Goal: Task Accomplishment & Management: Manage account settings

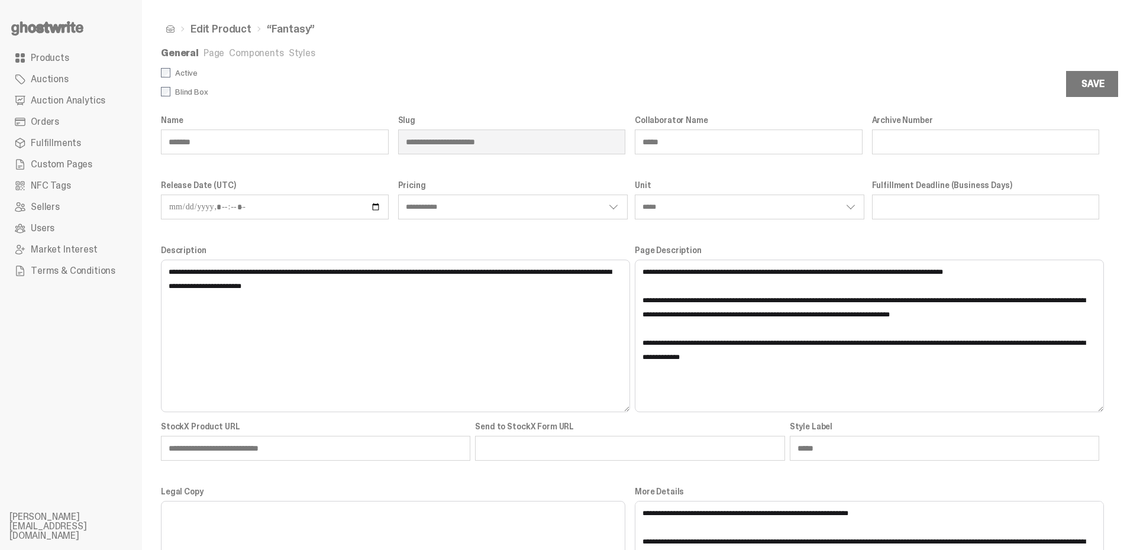
click at [69, 29] on use at bounding box center [47, 28] width 72 height 14
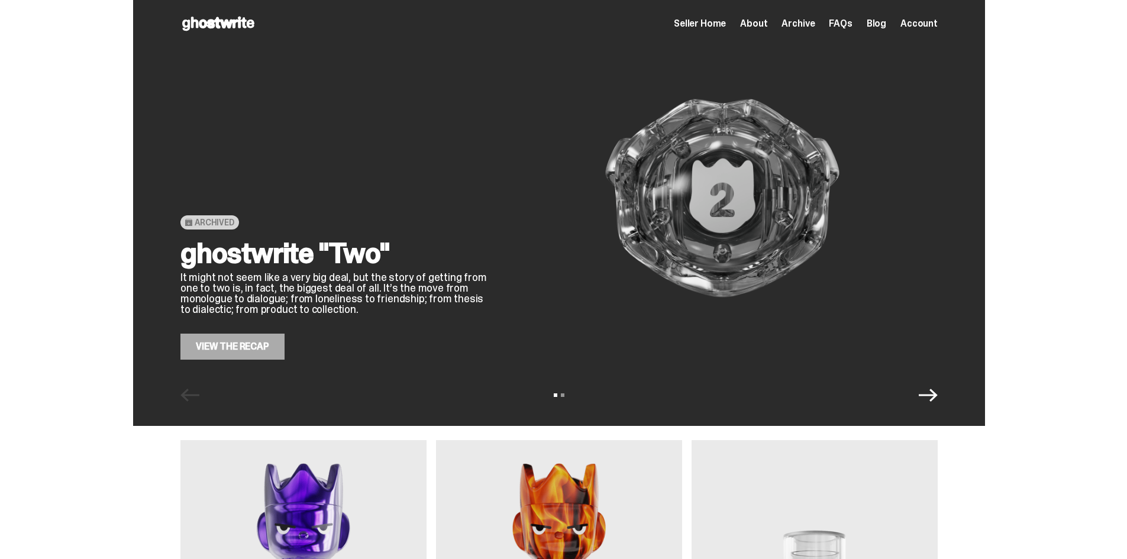
click at [726, 19] on span "Seller Home" at bounding box center [700, 23] width 52 height 9
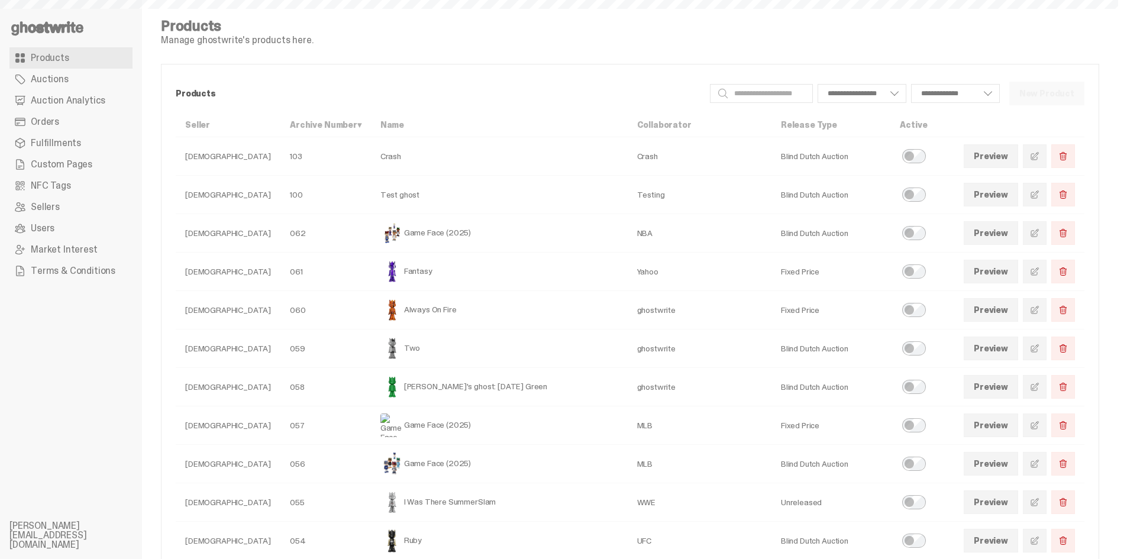
select select
click at [86, 88] on link "Auctions" at bounding box center [70, 79] width 123 height 21
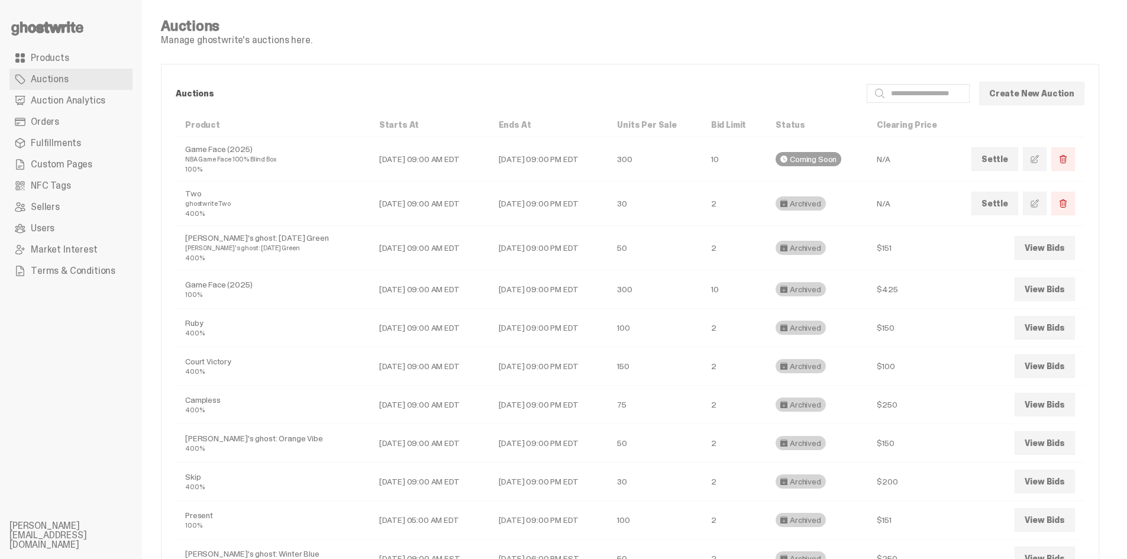
click at [1015, 160] on link "Settle" at bounding box center [994, 159] width 47 height 24
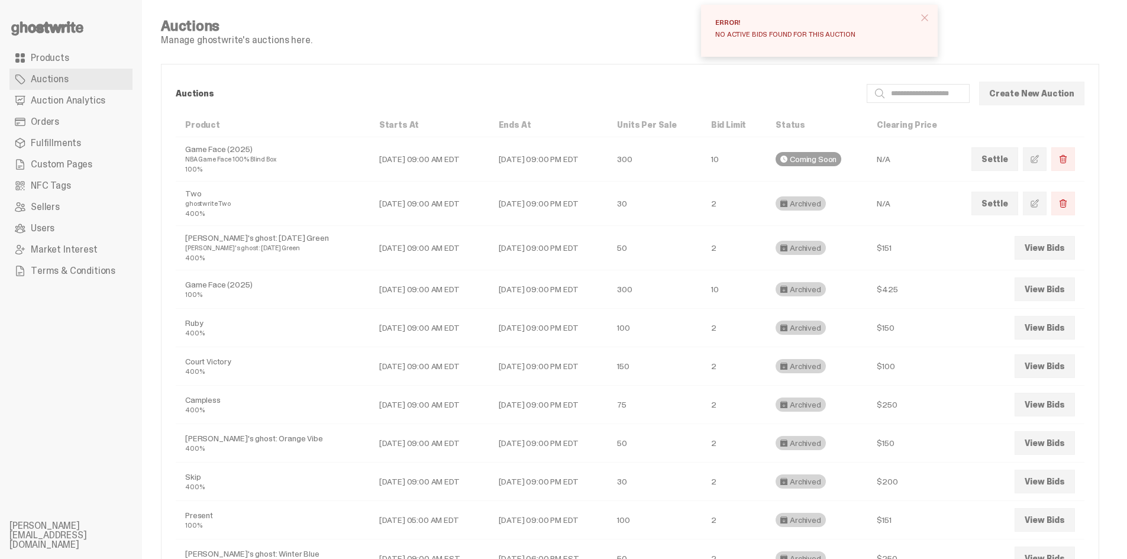
click at [1008, 205] on link "Settle" at bounding box center [994, 204] width 47 height 24
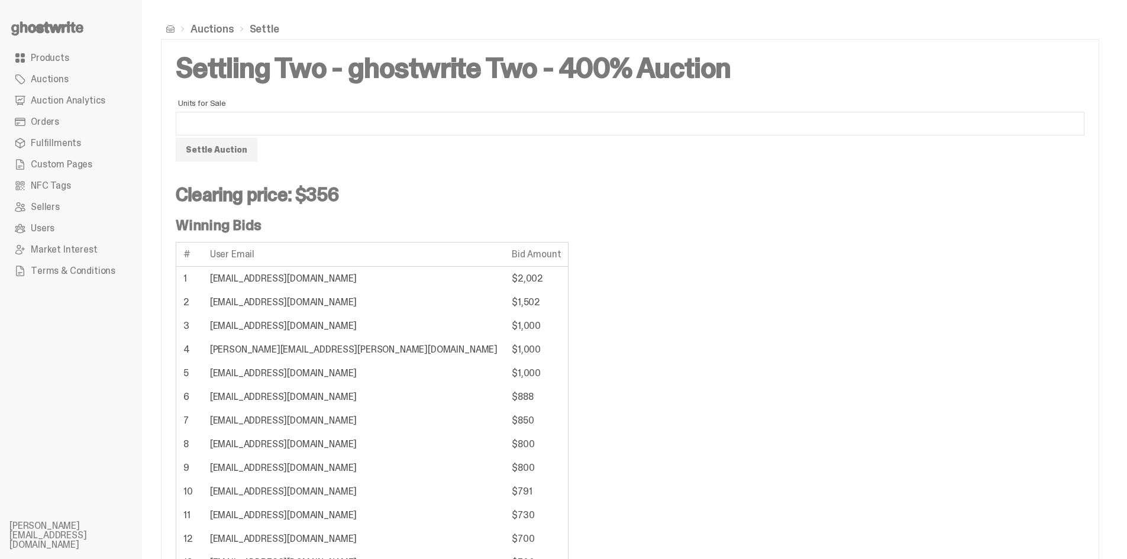
click at [222, 156] on button "Settle Auction" at bounding box center [217, 150] width 82 height 24
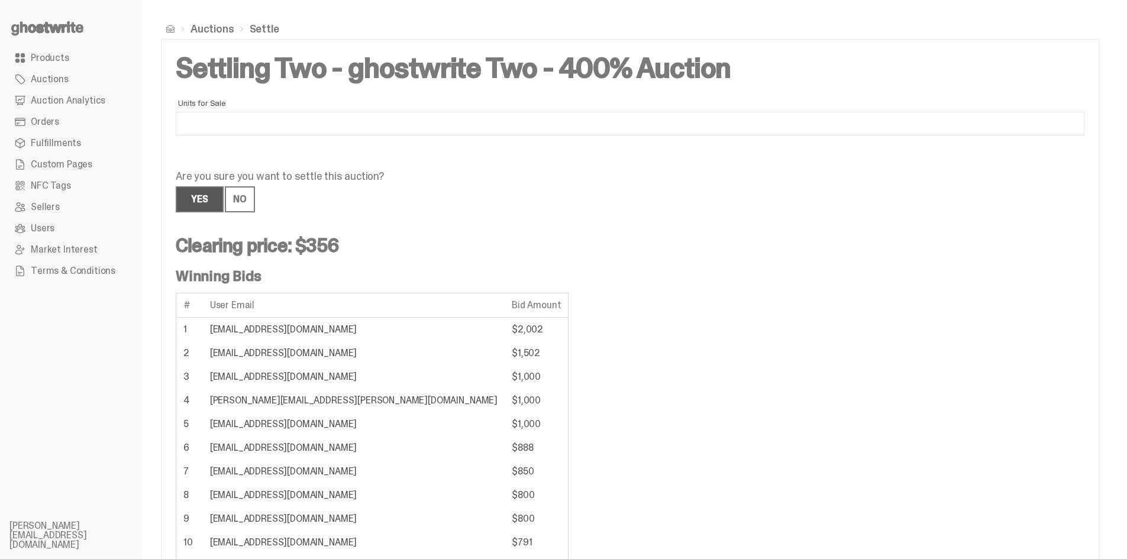
click at [196, 207] on button "Yes" at bounding box center [200, 199] width 48 height 26
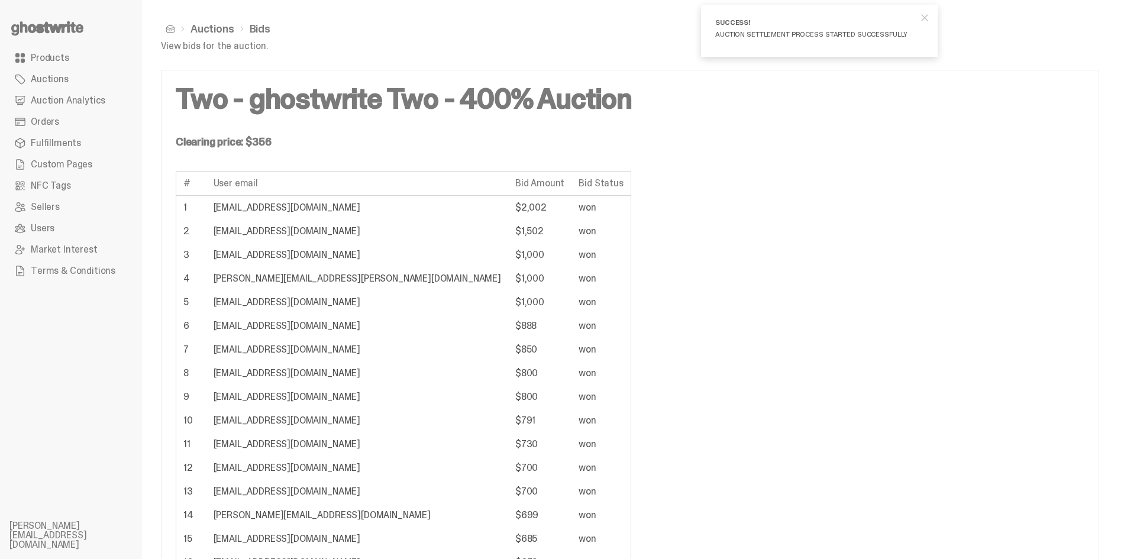
click at [57, 59] on span "Products" at bounding box center [50, 57] width 38 height 9
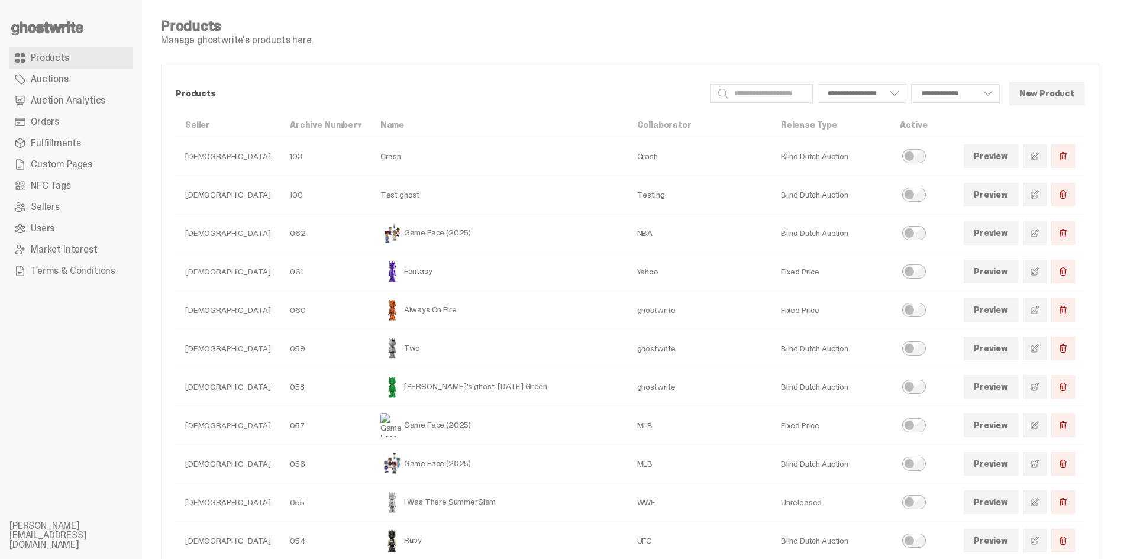
click at [1038, 353] on link at bounding box center [1035, 349] width 24 height 24
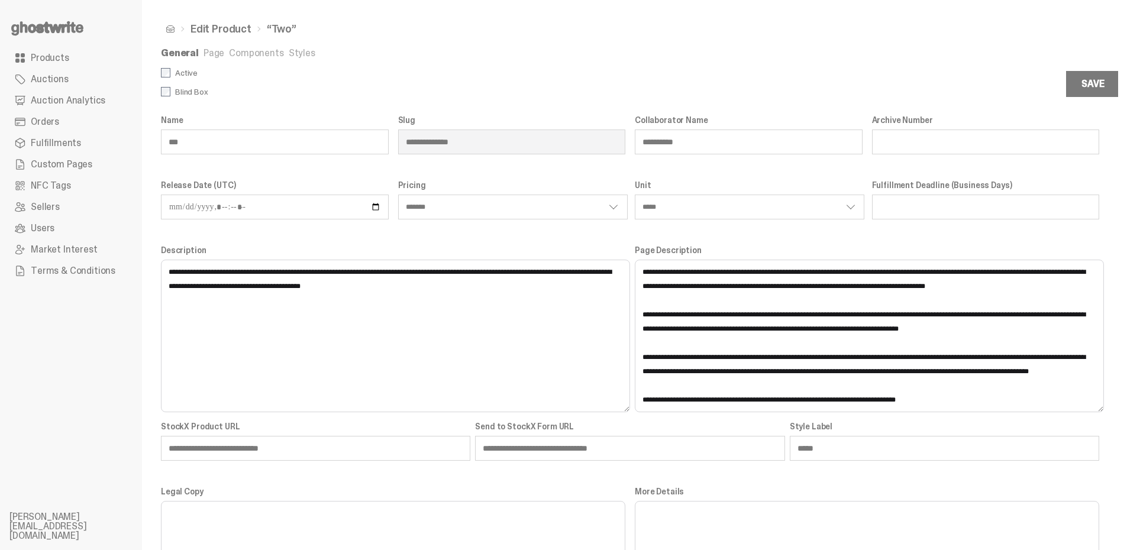
click at [240, 49] on link "Components" at bounding box center [256, 53] width 54 height 12
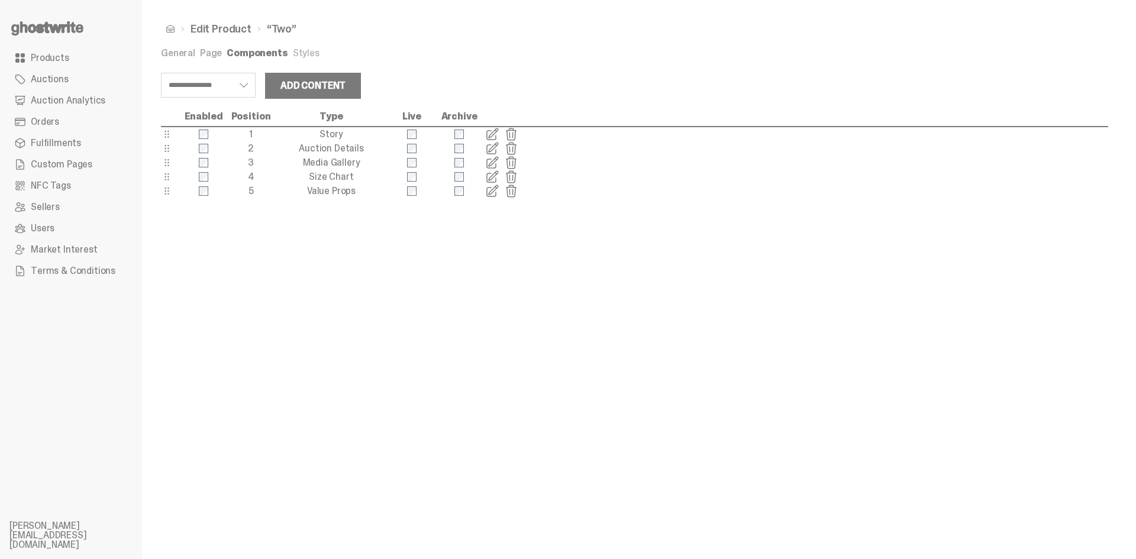
click at [238, 89] on select "**********" at bounding box center [208, 85] width 95 height 25
click at [161, 73] on select "**********" at bounding box center [208, 85] width 95 height 25
click at [301, 81] on div "Add Content" at bounding box center [312, 85] width 65 height 9
select select "**********"
drag, startPoint x: 169, startPoint y: 209, endPoint x: 186, endPoint y: 137, distance: 74.7
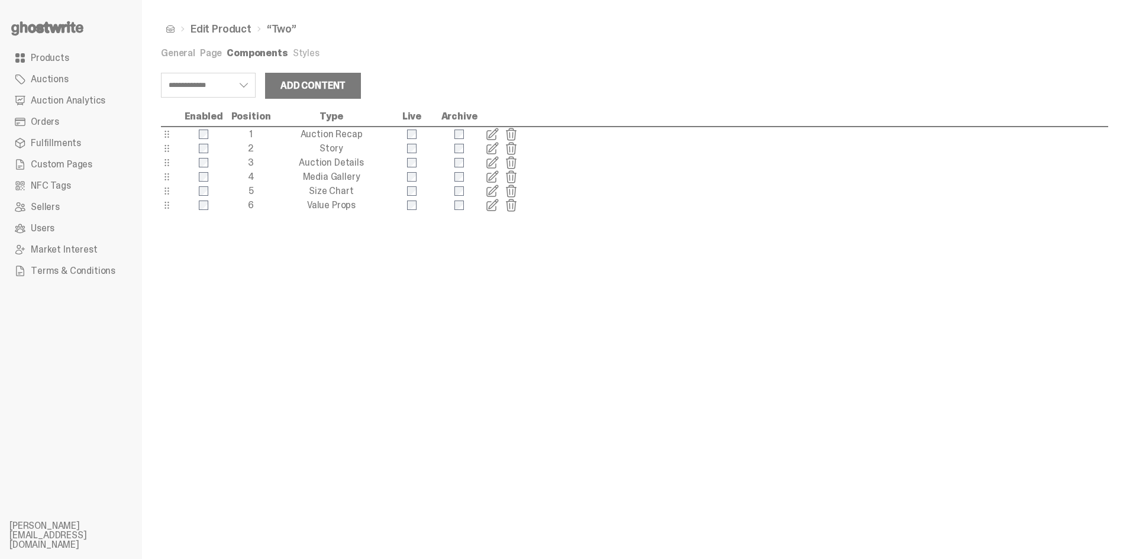
click at [222, 90] on select "**********" at bounding box center [208, 85] width 95 height 25
click at [161, 73] on select "**********" at bounding box center [208, 85] width 95 height 25
click at [290, 83] on div "Add Content" at bounding box center [312, 85] width 65 height 9
drag, startPoint x: 164, startPoint y: 222, endPoint x: 198, endPoint y: 144, distance: 85.6
click at [206, 130] on div at bounding box center [203, 135] width 47 height 10
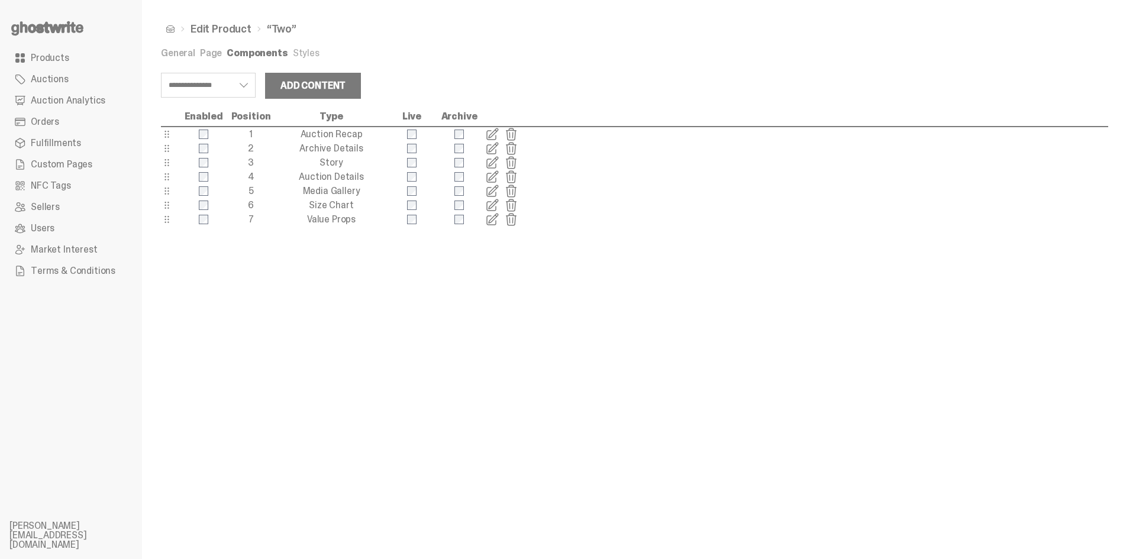
select select "**********"
click at [489, 133] on span at bounding box center [492, 134] width 14 height 14
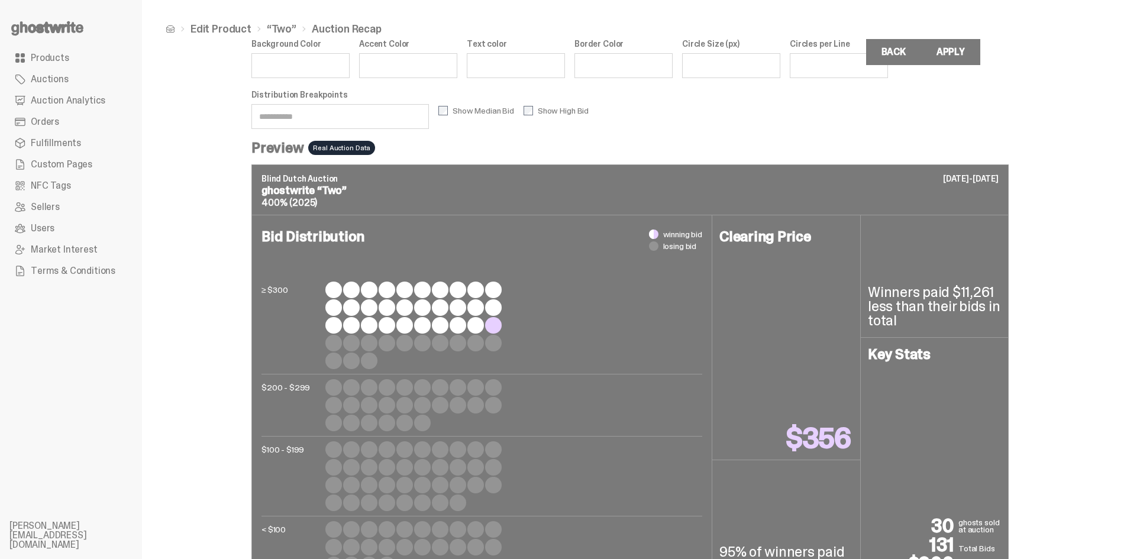
drag, startPoint x: 338, startPoint y: 118, endPoint x: 256, endPoint y: 118, distance: 82.8
click at [254, 119] on div "Edit Product “Two” Auction Recap Background Color Accent Color Text color Borde…" at bounding box center [630, 301] width 976 height 602
click at [321, 116] on input "Distribution Breakpoints" at bounding box center [339, 116] width 177 height 25
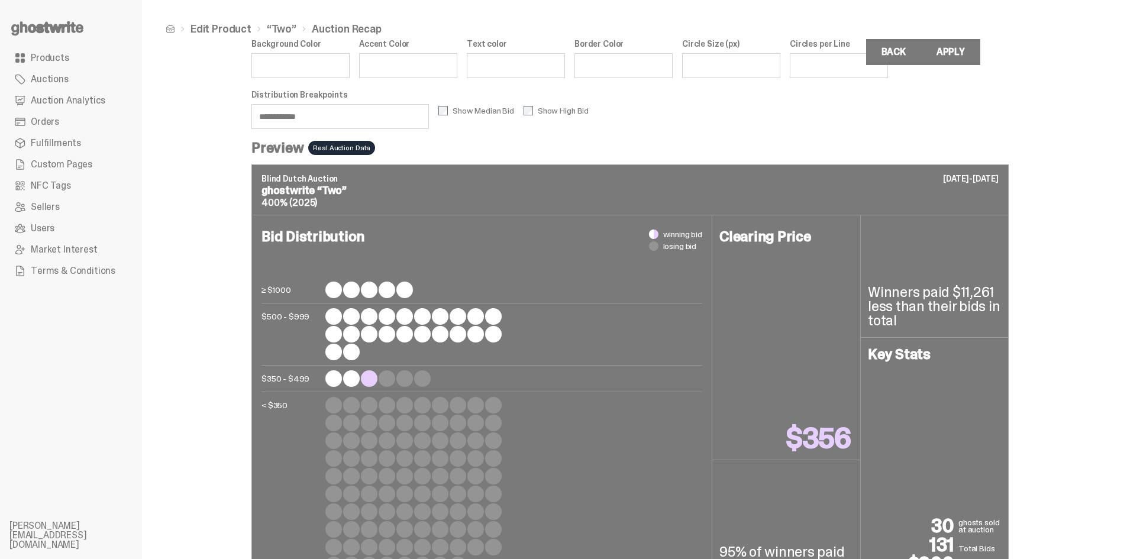
click at [265, 118] on input "**********" at bounding box center [339, 116] width 177 height 25
click at [352, 115] on input "**********" at bounding box center [339, 116] width 177 height 25
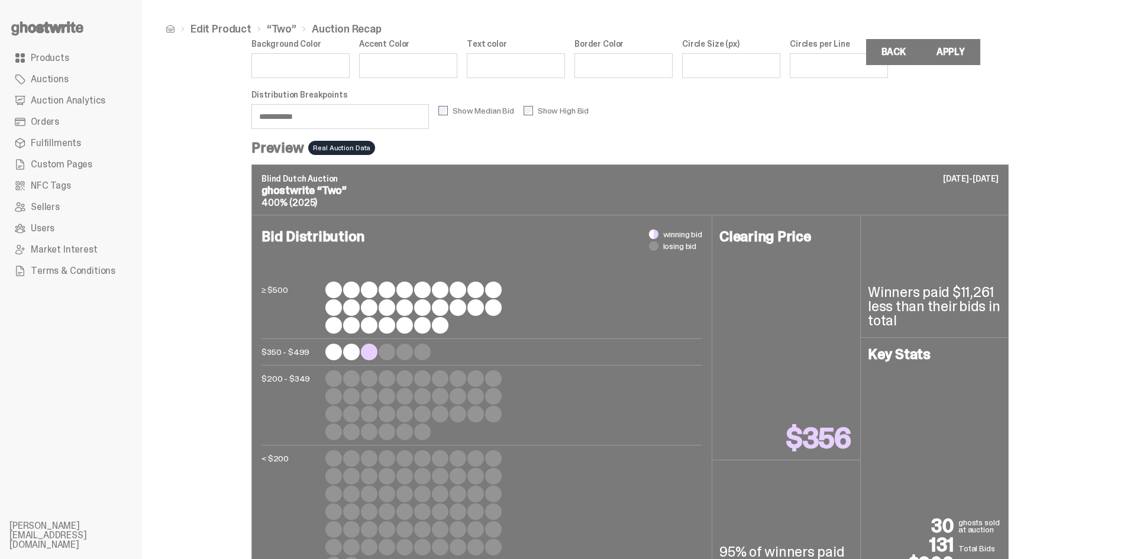
scroll to position [43, 0]
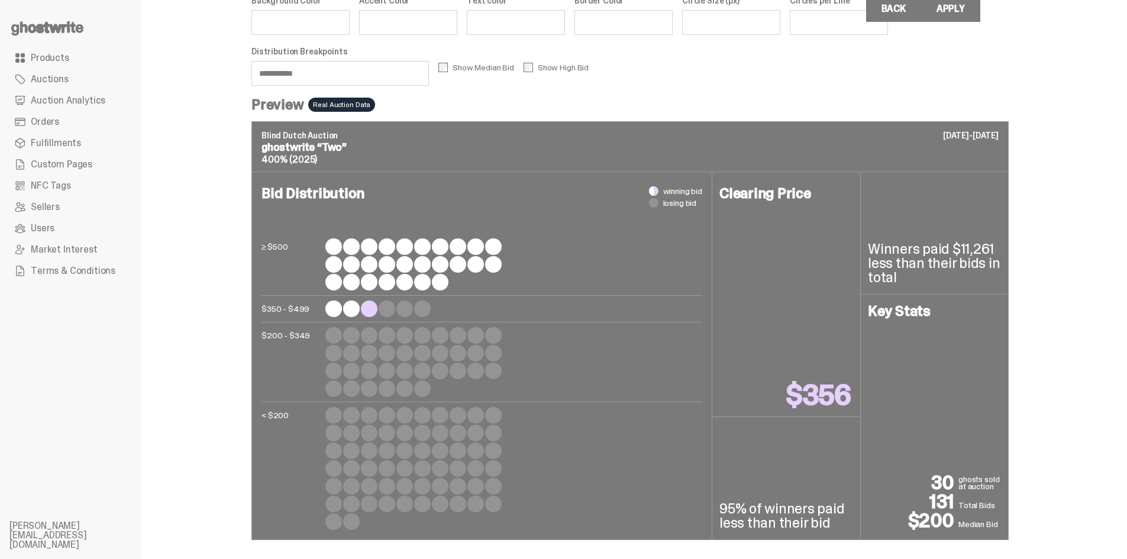
click at [295, 73] on input "**********" at bounding box center [339, 73] width 177 height 25
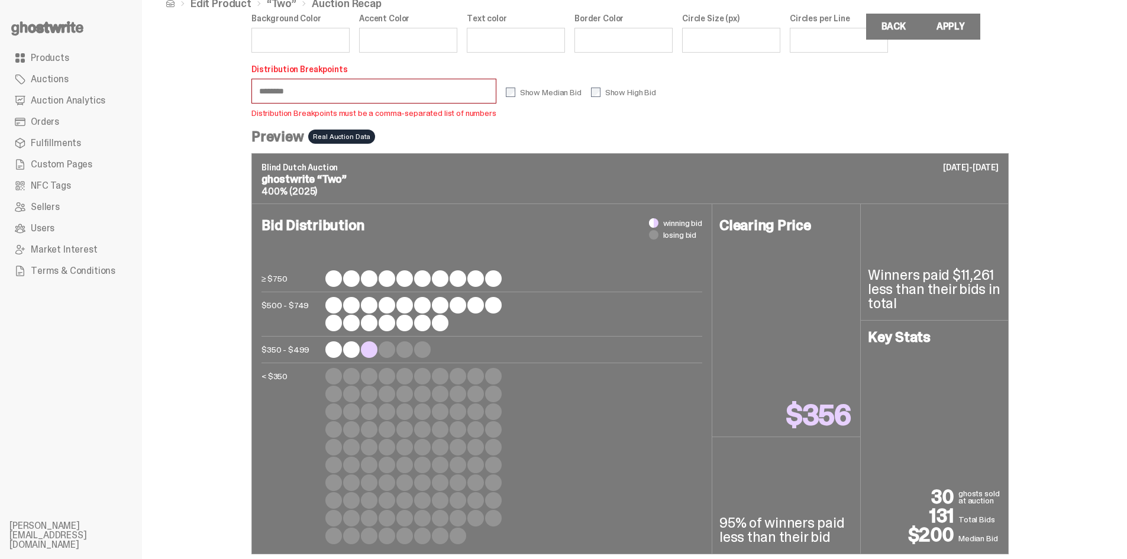
scroll to position [40, 0]
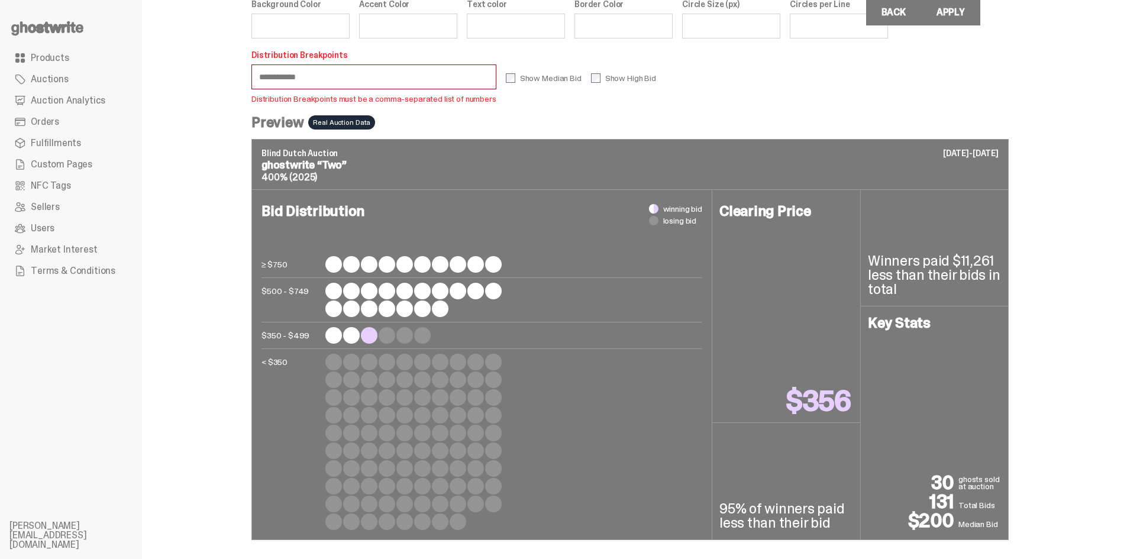
click at [369, 73] on input "**********" at bounding box center [373, 76] width 245 height 25
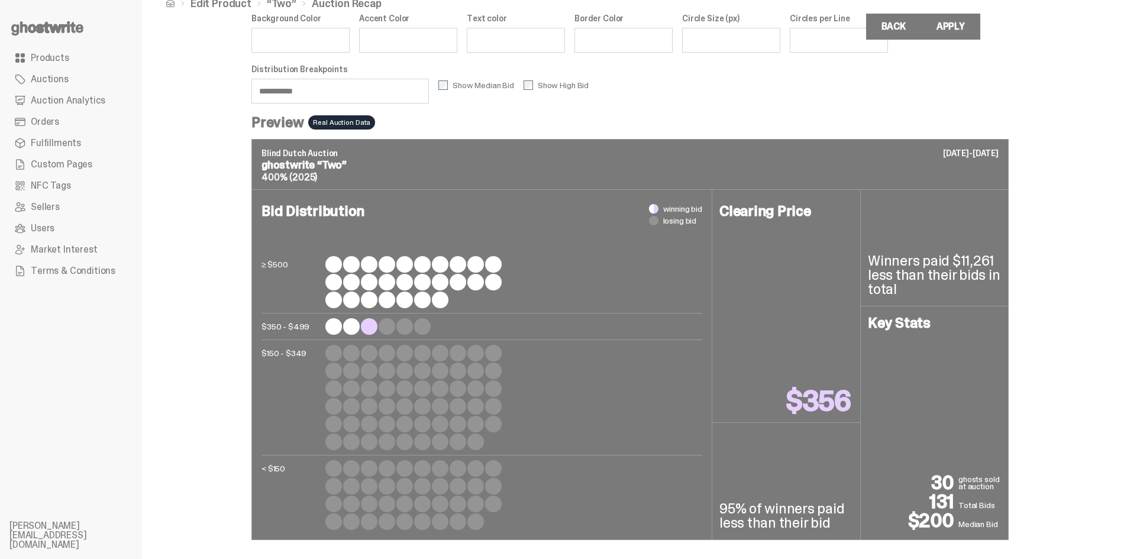
click at [275, 93] on input "**********" at bounding box center [339, 91] width 177 height 25
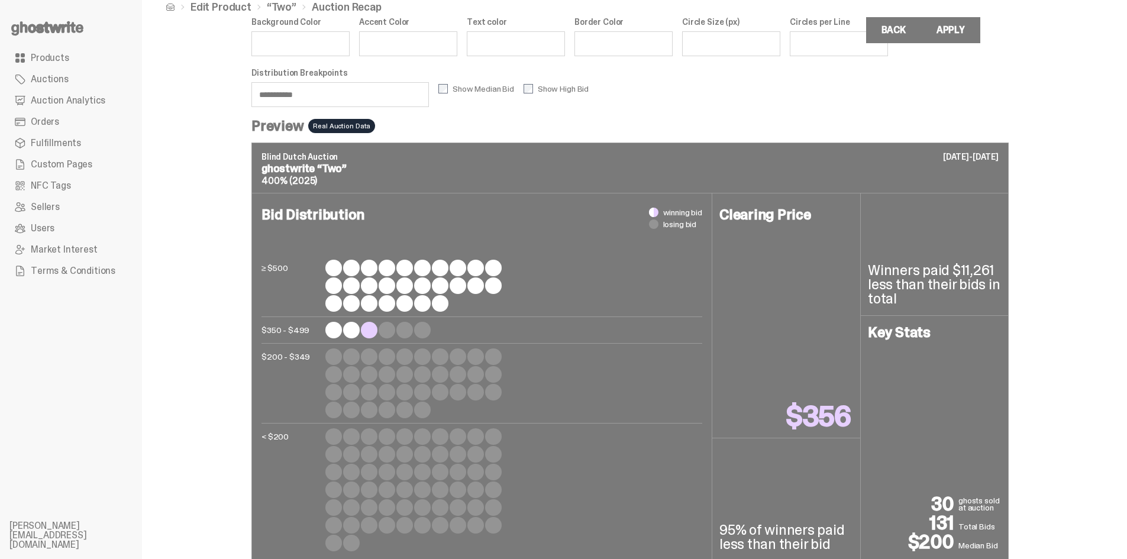
scroll to position [21, 0]
type input "**********"
click at [568, 87] on label "Show High Bid" at bounding box center [555, 89] width 65 height 9
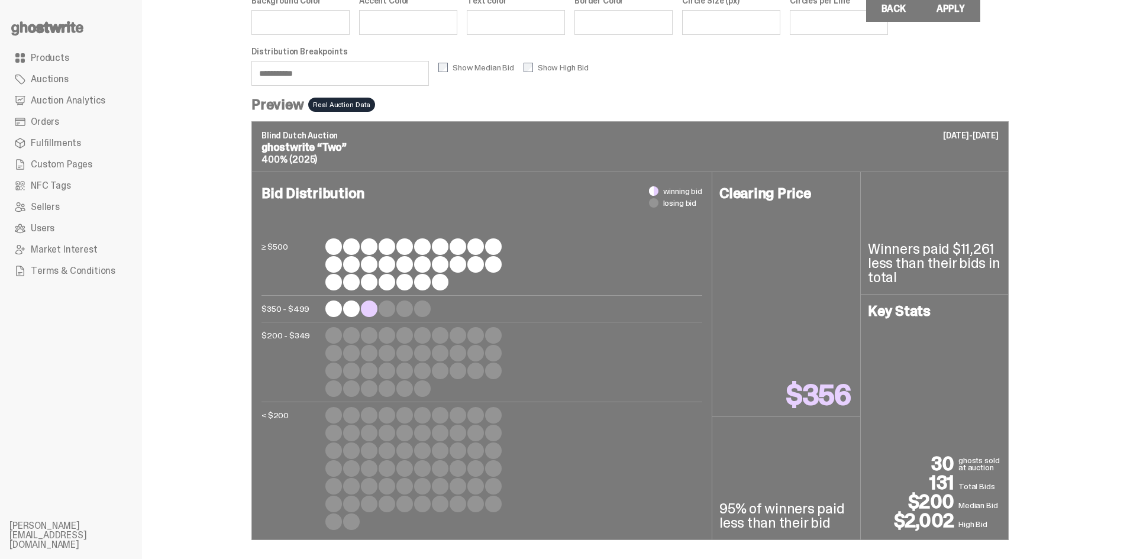
scroll to position [0, 0]
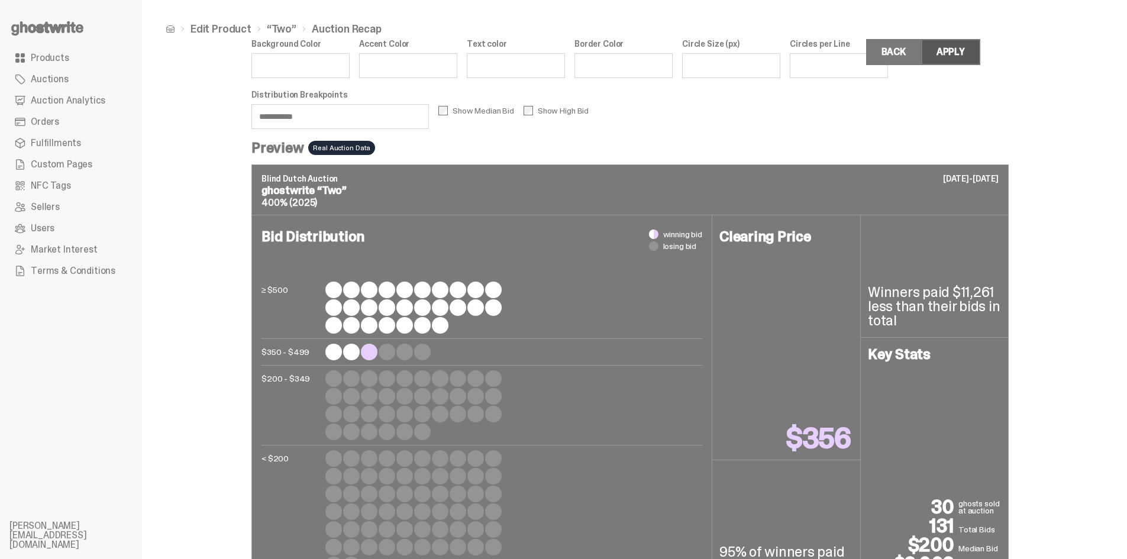
click at [963, 47] on div "Apply" at bounding box center [950, 51] width 28 height 9
click at [909, 44] on link "Back" at bounding box center [893, 52] width 55 height 26
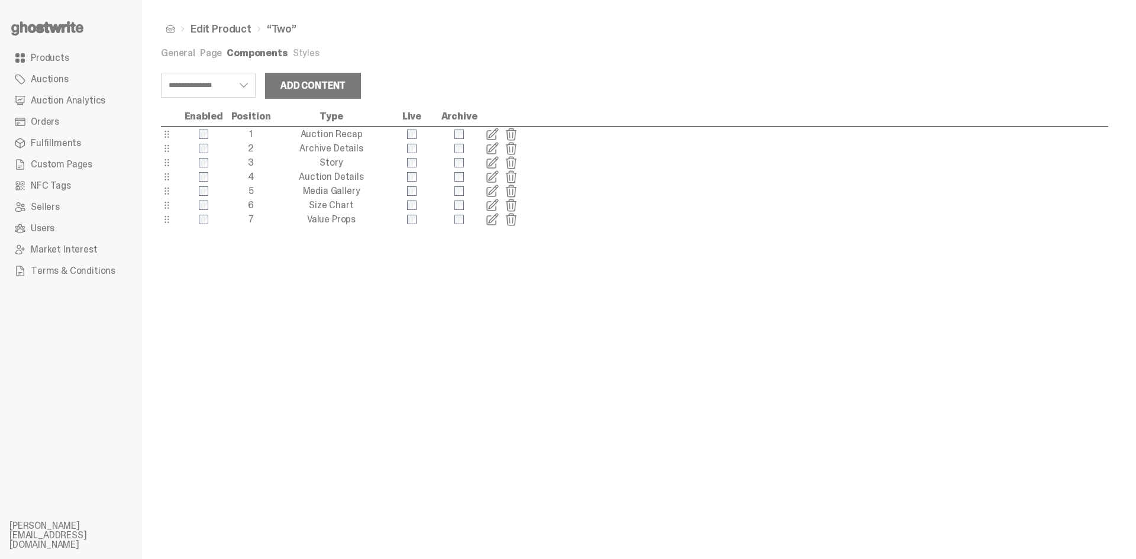
click at [489, 147] on span at bounding box center [492, 148] width 14 height 14
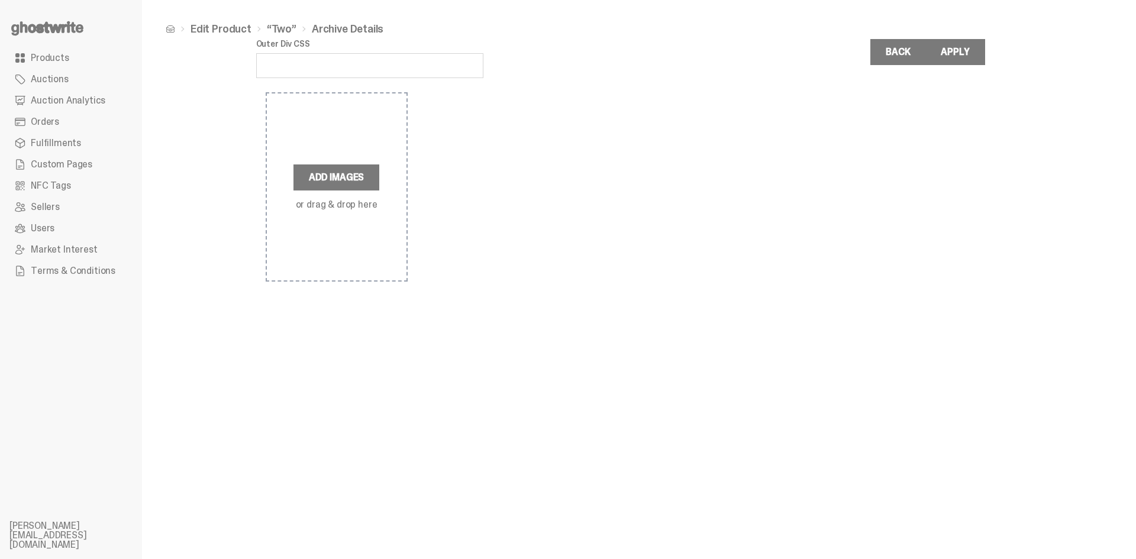
click at [341, 71] on input "Outer Div CSS" at bounding box center [369, 65] width 227 height 25
type input "**********"
click at [329, 172] on label "Add Images" at bounding box center [336, 177] width 86 height 26
click at [0, 0] on input "Add Images or drag & drop here" at bounding box center [0, 0] width 0 height 0
click at [349, 184] on label "Add Images" at bounding box center [336, 177] width 86 height 26
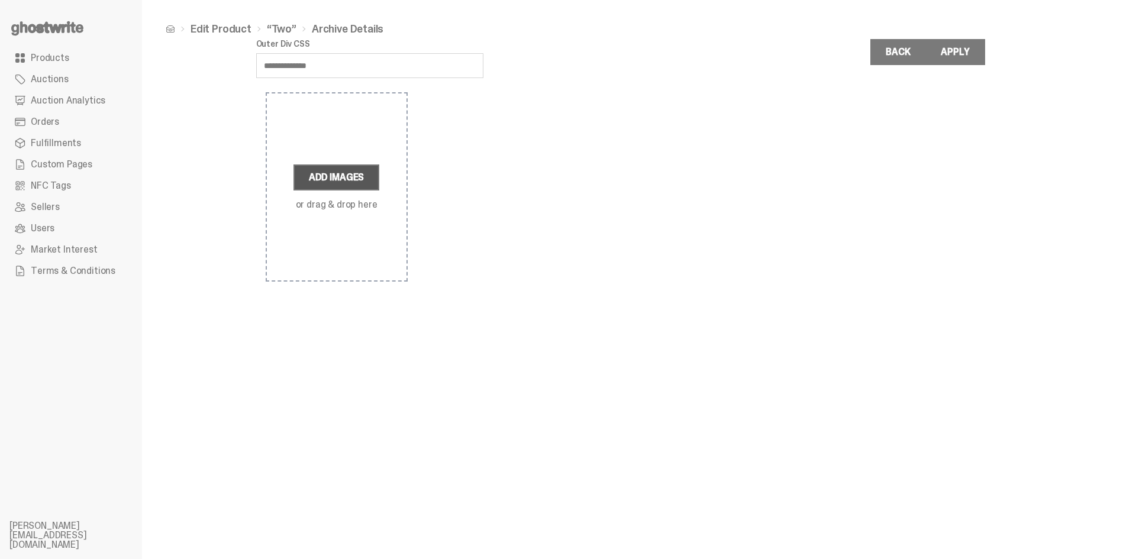
click at [0, 0] on input "Add Images or drag & drop here" at bounding box center [0, 0] width 0 height 0
click at [351, 175] on label "Add Images" at bounding box center [336, 177] width 86 height 26
click at [0, 0] on input "Add Images or drag & drop here" at bounding box center [0, 0] width 0 height 0
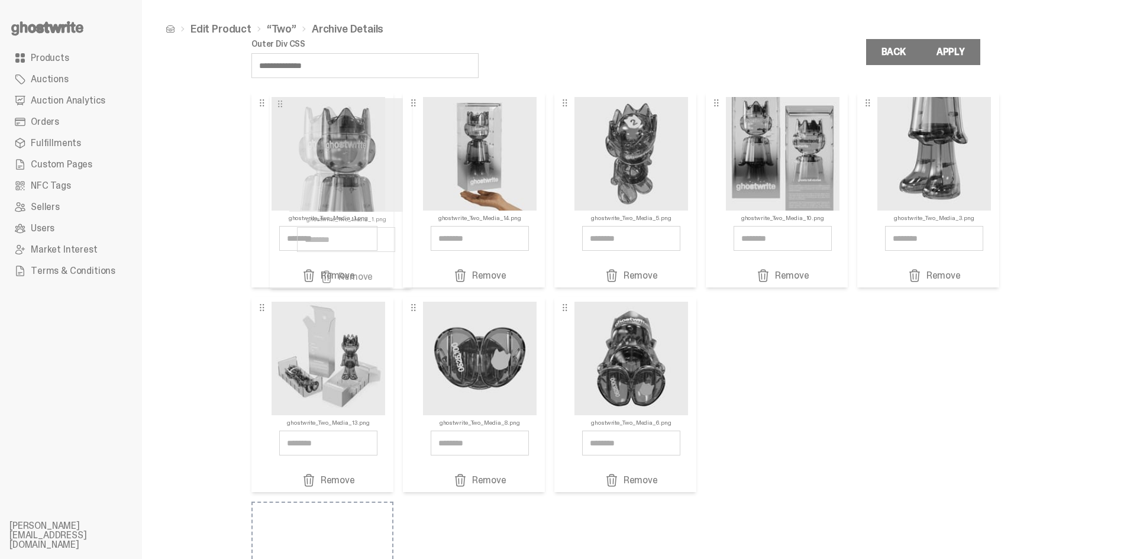
drag, startPoint x: 772, startPoint y: 127, endPoint x: 324, endPoint y: 129, distance: 448.4
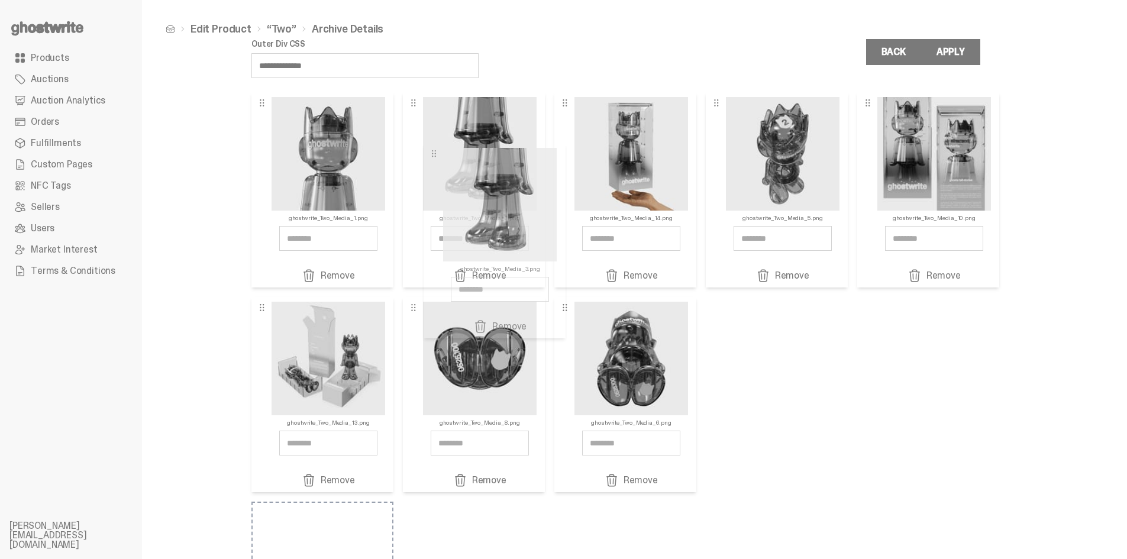
drag, startPoint x: 926, startPoint y: 192, endPoint x: 488, endPoint y: 243, distance: 441.2
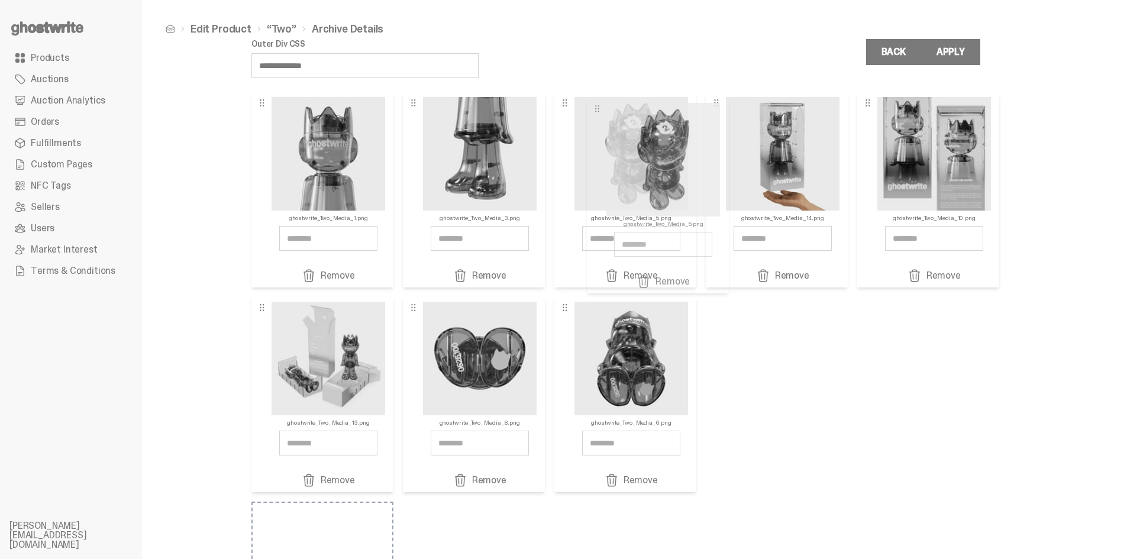
drag, startPoint x: 807, startPoint y: 183, endPoint x: 666, endPoint y: 192, distance: 141.1
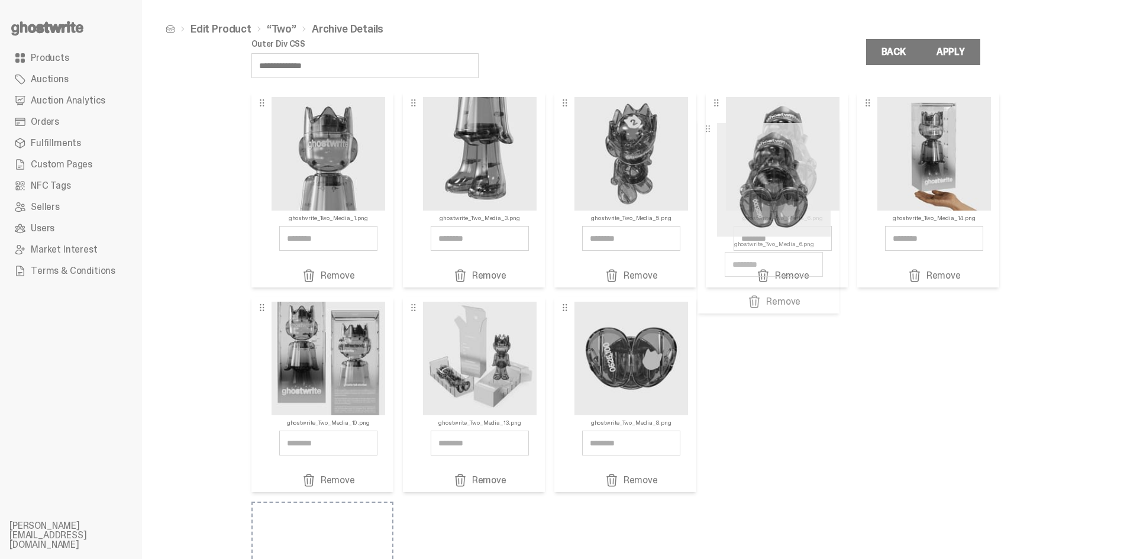
drag, startPoint x: 612, startPoint y: 354, endPoint x: 754, endPoint y: 173, distance: 230.9
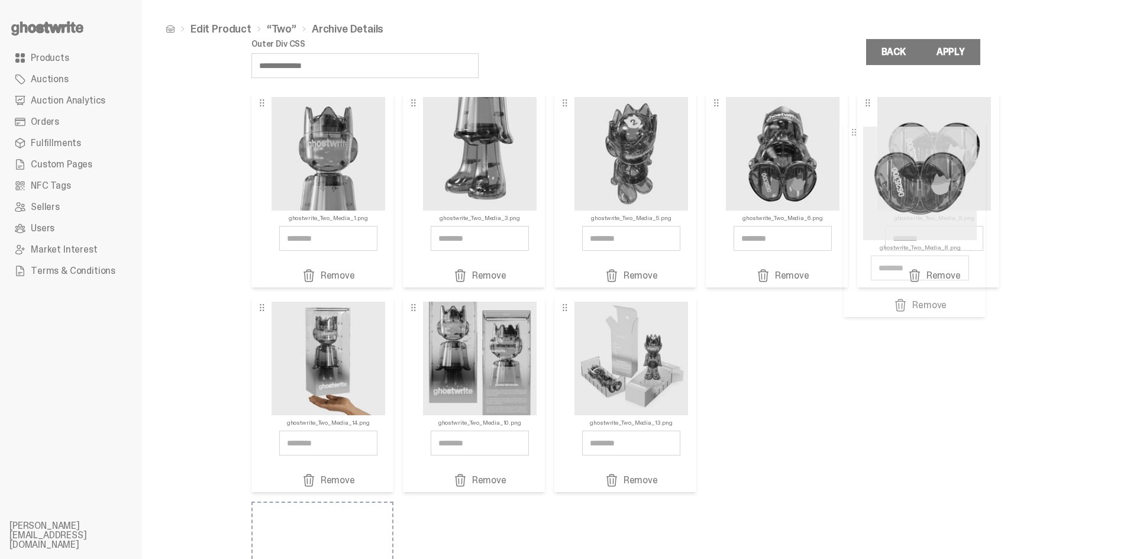
drag, startPoint x: 649, startPoint y: 351, endPoint x: 934, endPoint y: 176, distance: 334.1
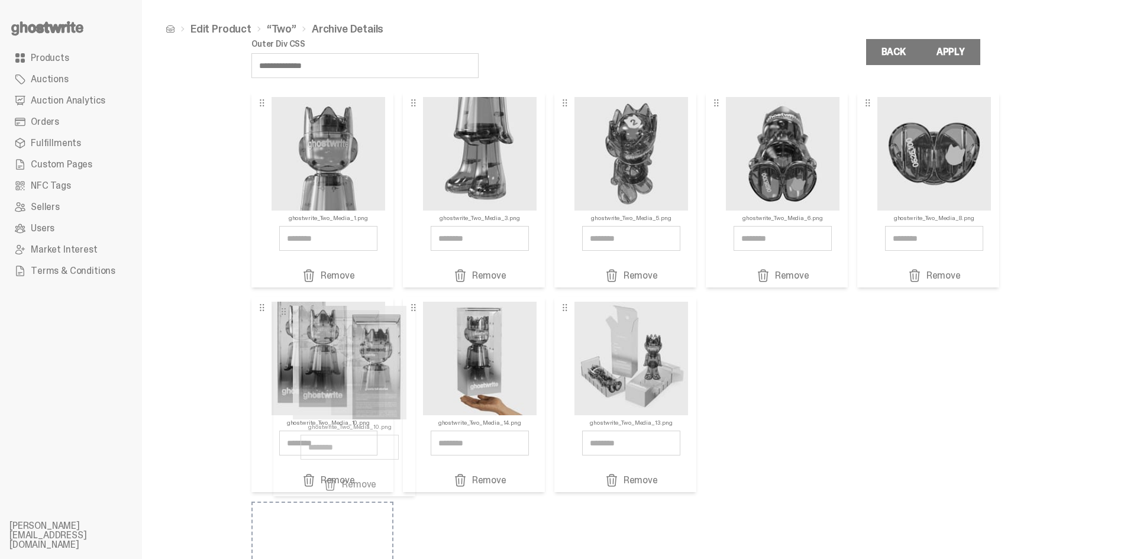
drag, startPoint x: 479, startPoint y: 409, endPoint x: 346, endPoint y: 413, distance: 133.2
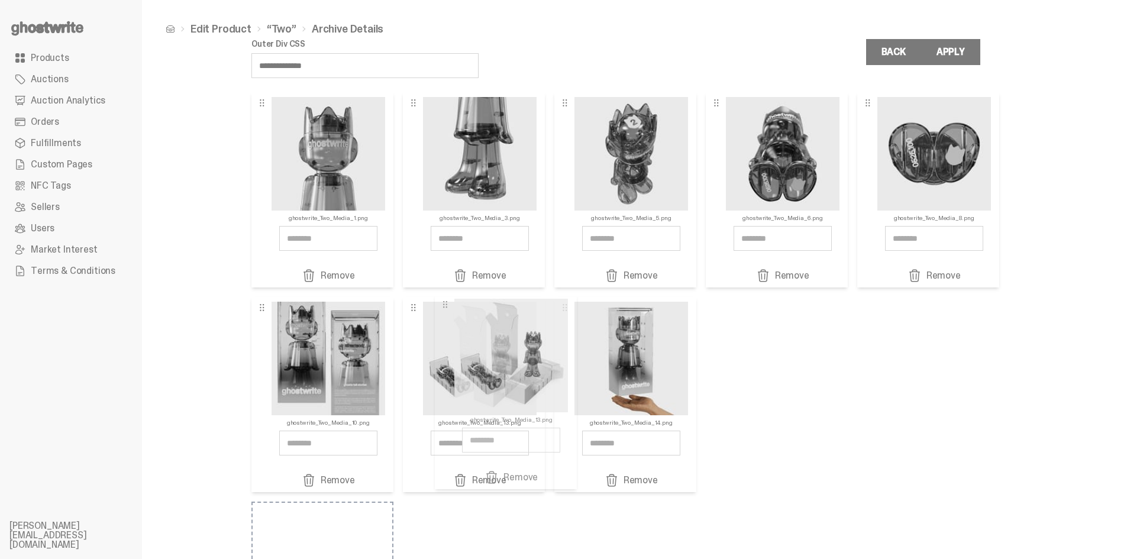
drag, startPoint x: 655, startPoint y: 386, endPoint x: 527, endPoint y: 382, distance: 128.4
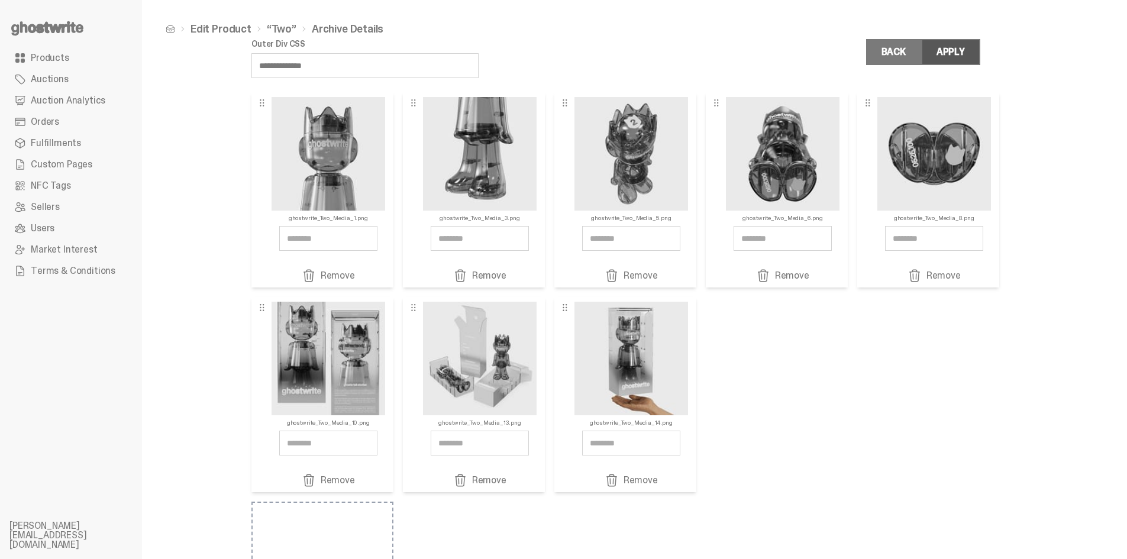
click at [953, 54] on div "Apply" at bounding box center [950, 51] width 28 height 9
click at [913, 53] on link "Back" at bounding box center [893, 52] width 55 height 26
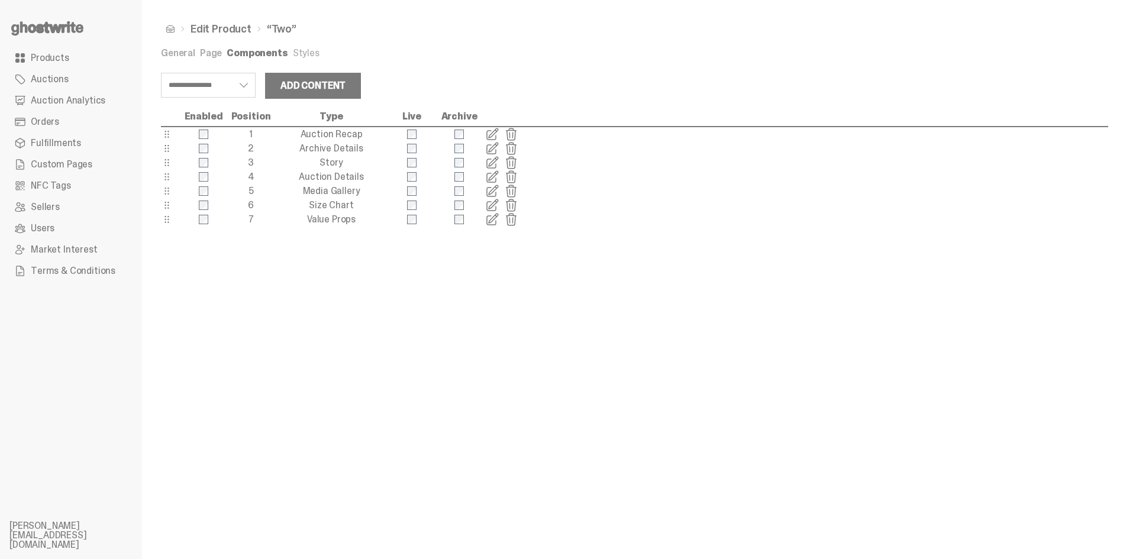
click at [489, 160] on span at bounding box center [492, 163] width 14 height 14
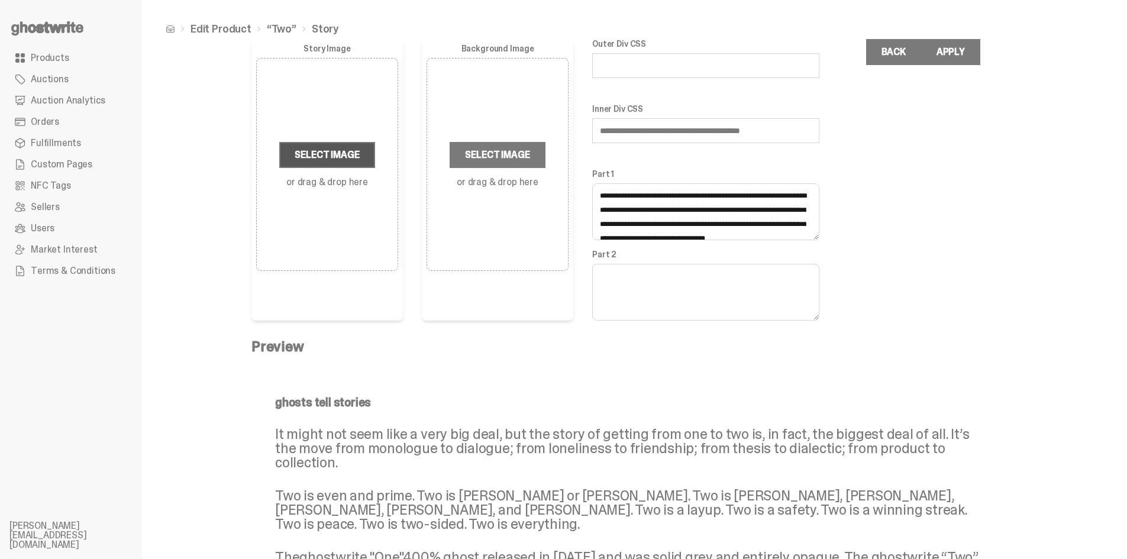
click at [325, 157] on label "Select Image" at bounding box center [326, 155] width 95 height 26
click at [0, 0] on input "Select Image or drag & drop here" at bounding box center [0, 0] width 0 height 0
click at [948, 54] on div "Apply" at bounding box center [950, 51] width 28 height 9
click at [908, 56] on link "Back" at bounding box center [893, 52] width 55 height 26
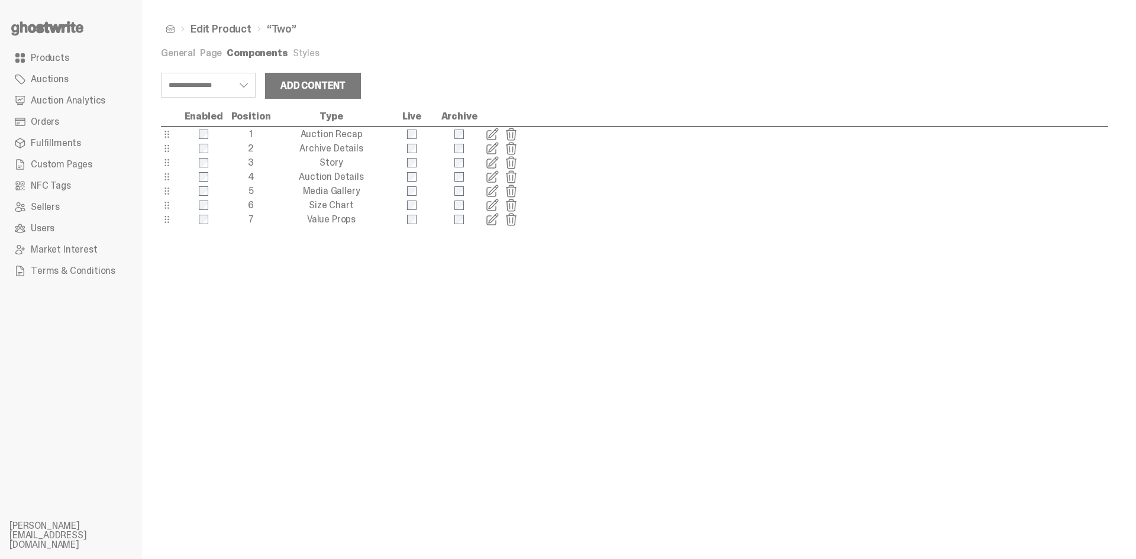
click at [493, 135] on span at bounding box center [492, 134] width 14 height 14
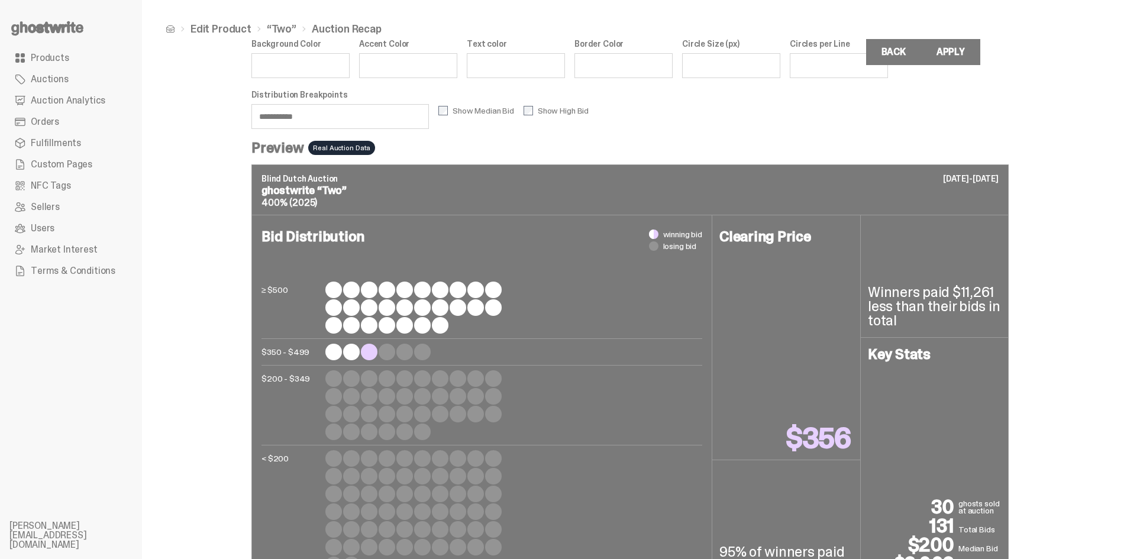
click at [279, 115] on input "**********" at bounding box center [339, 116] width 177 height 25
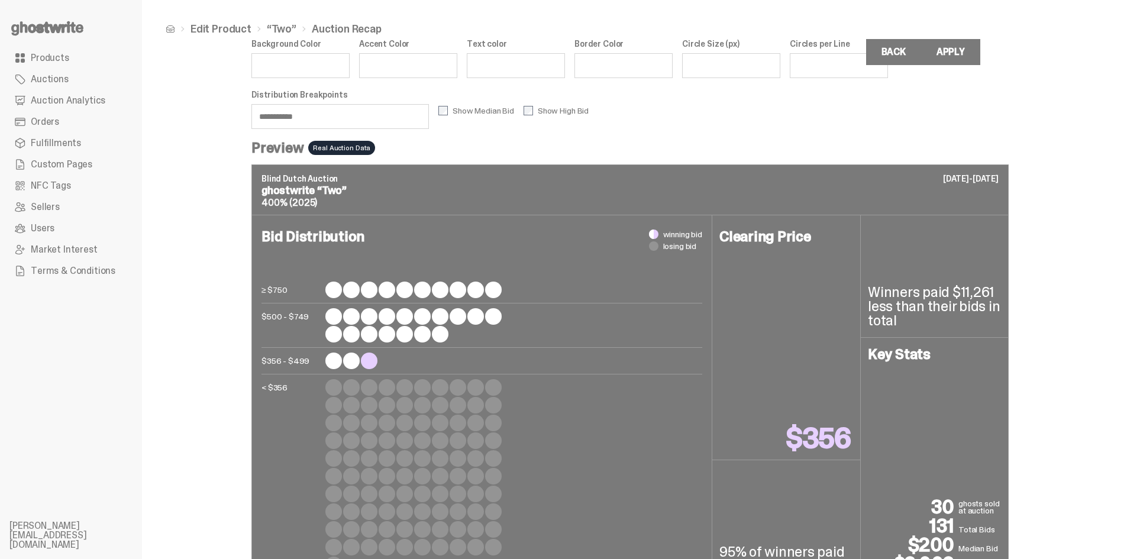
scroll to position [43, 0]
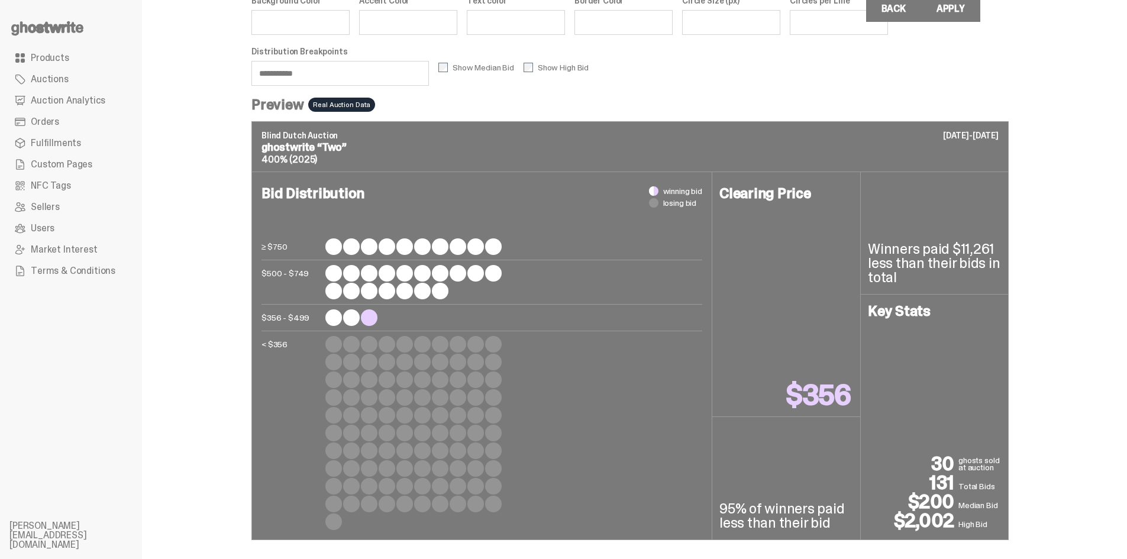
type input "**********"
click at [940, 8] on button "Apply" at bounding box center [950, 9] width 59 height 26
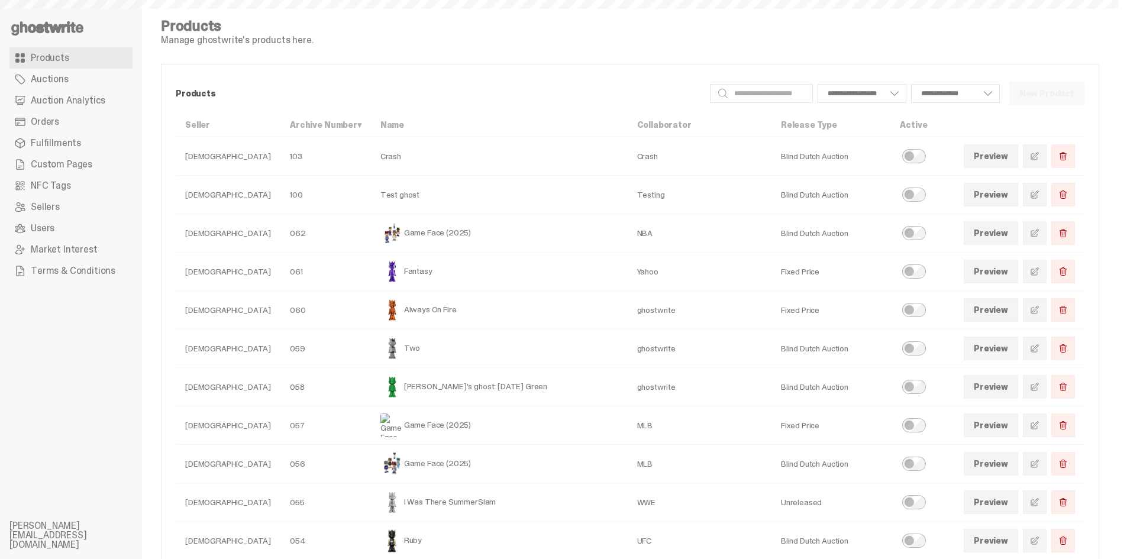
select select
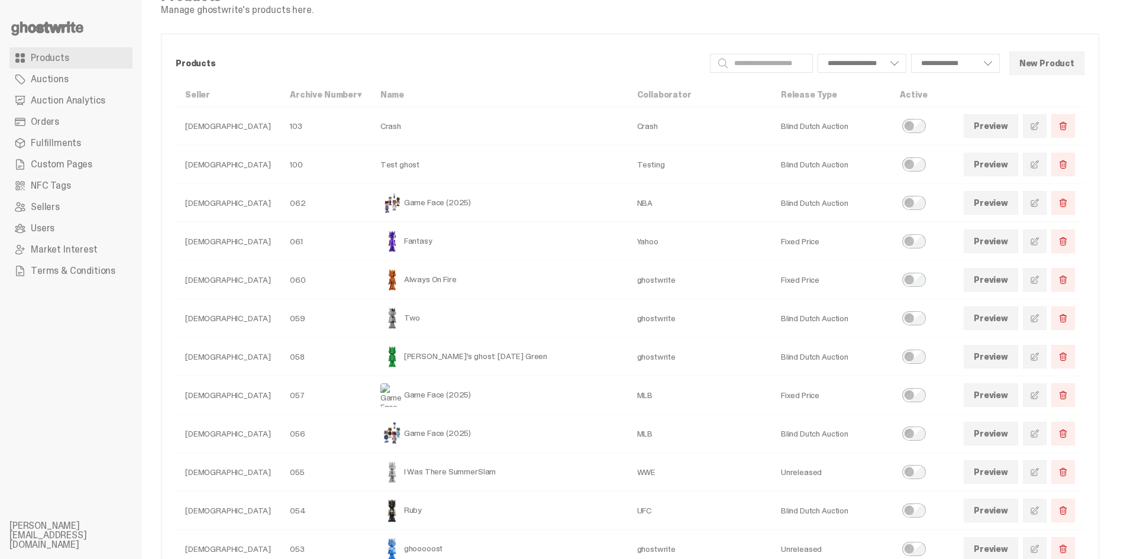
click at [1039, 356] on span at bounding box center [1034, 356] width 9 height 9
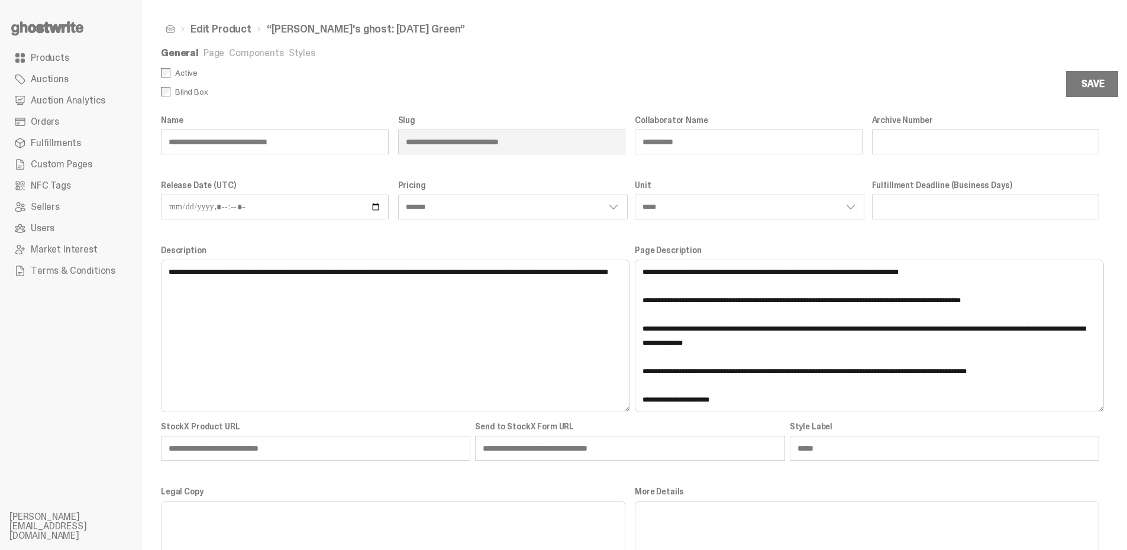
click at [257, 55] on link "Components" at bounding box center [256, 53] width 54 height 12
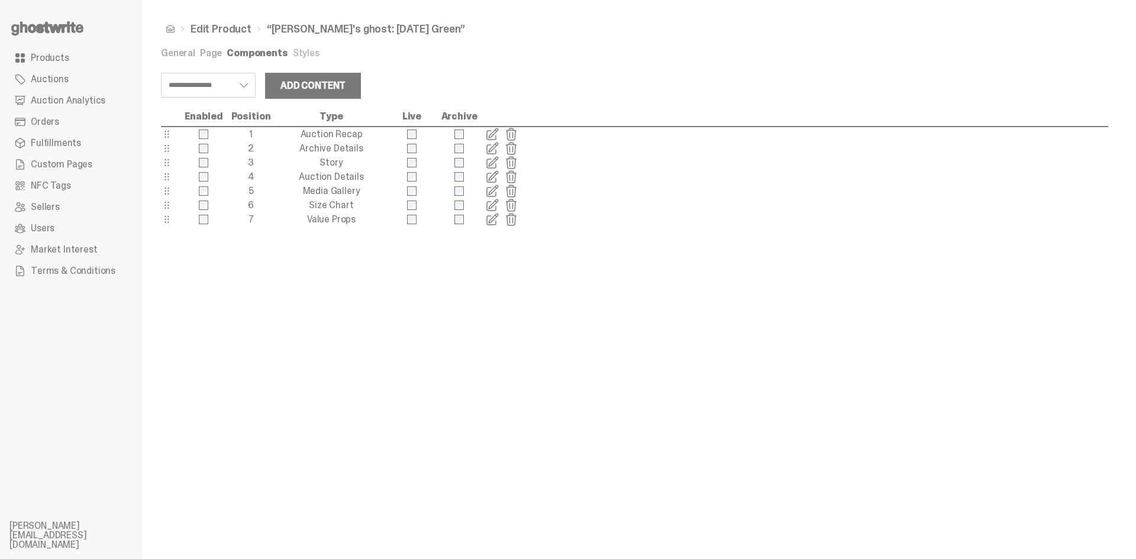
click at [492, 146] on span at bounding box center [492, 148] width 14 height 14
click at [495, 164] on span at bounding box center [492, 163] width 14 height 14
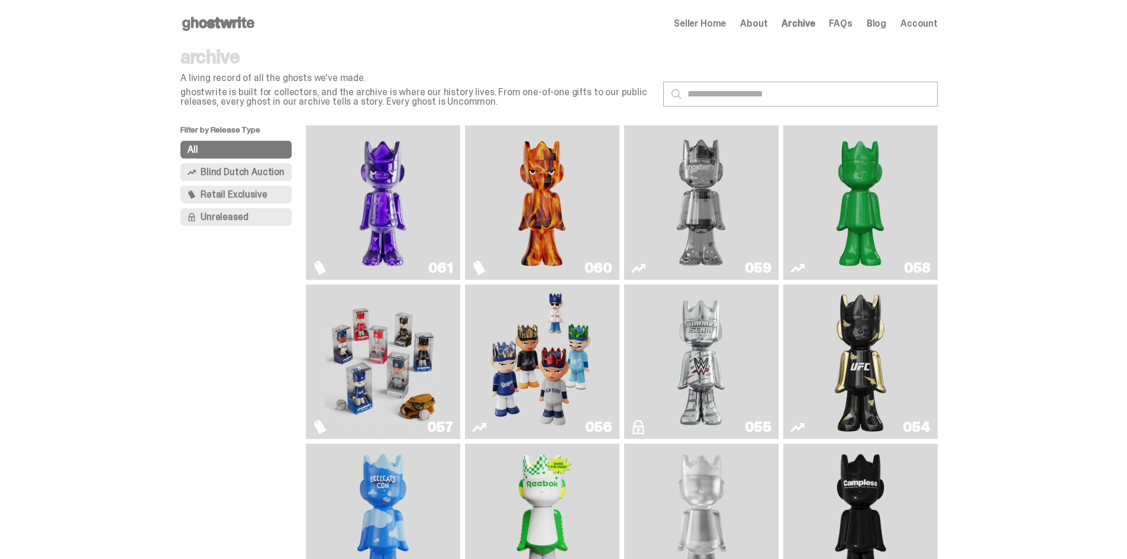
click at [721, 190] on img "Two" at bounding box center [701, 202] width 116 height 145
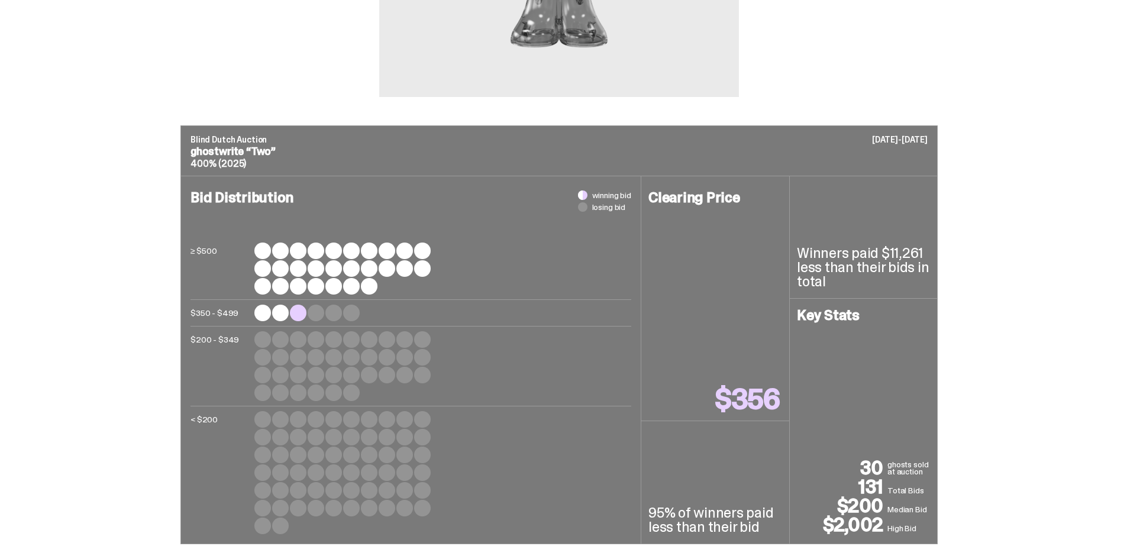
scroll to position [342, 0]
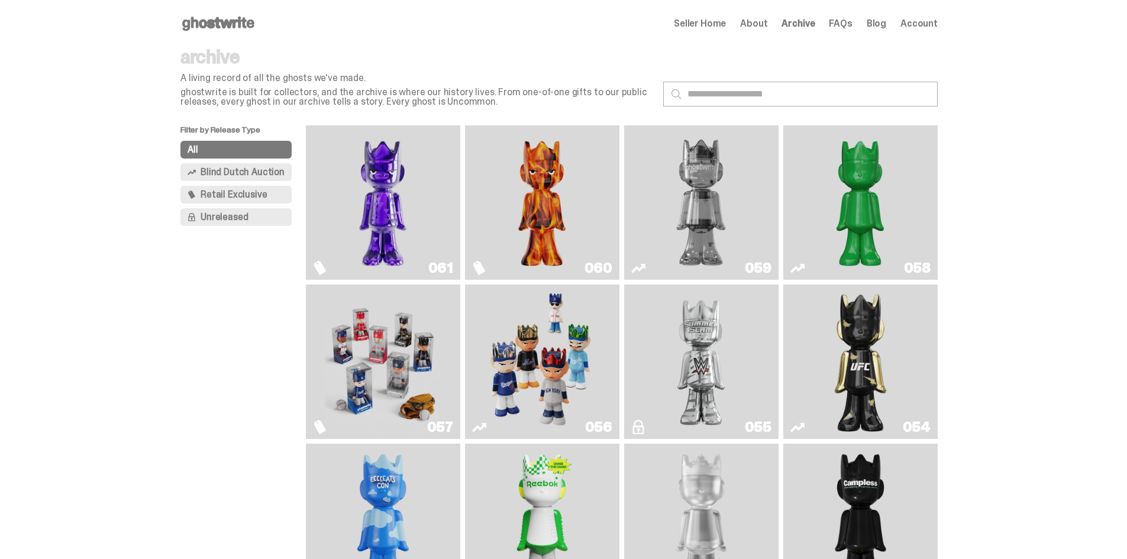
click at [862, 238] on img "Schrödinger's ghost: Sunday Green" at bounding box center [860, 202] width 116 height 145
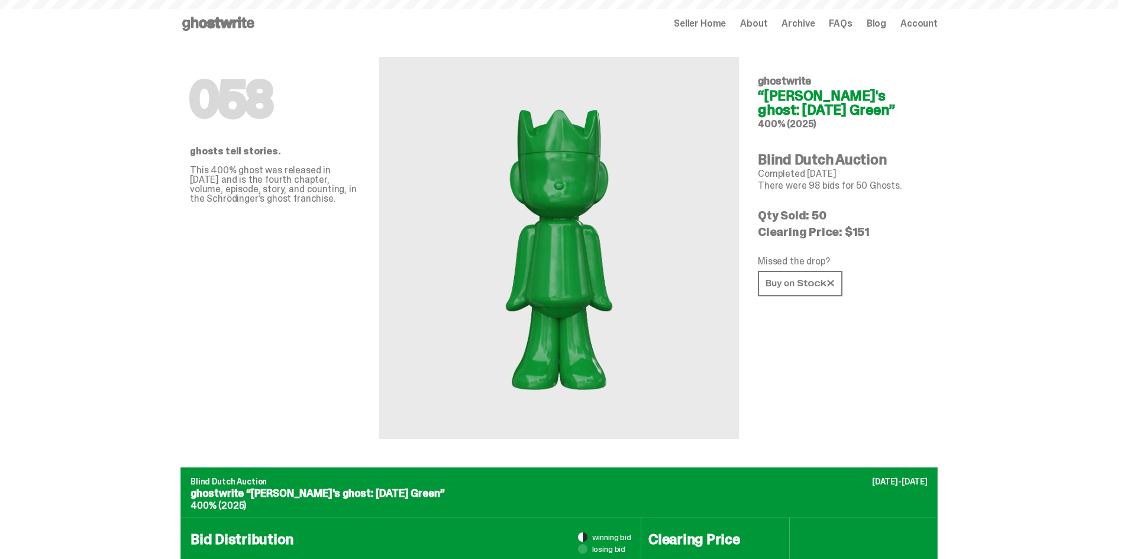
scroll to position [334, 0]
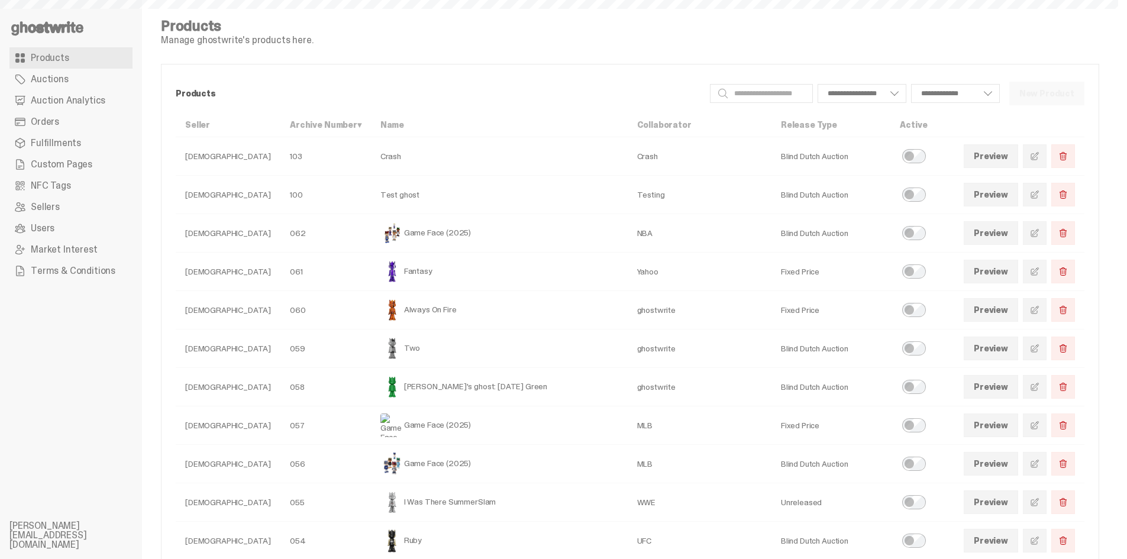
select select
click at [59, 83] on span "Auctions" at bounding box center [50, 79] width 38 height 9
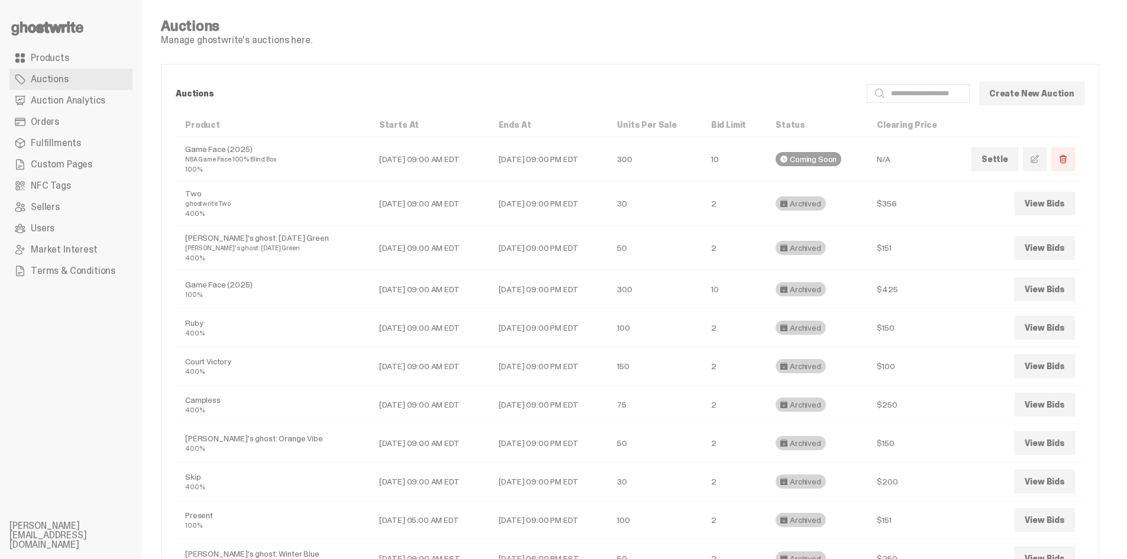
click at [1048, 201] on link "View Bids" at bounding box center [1044, 204] width 60 height 24
